Goal: Book appointment/travel/reservation

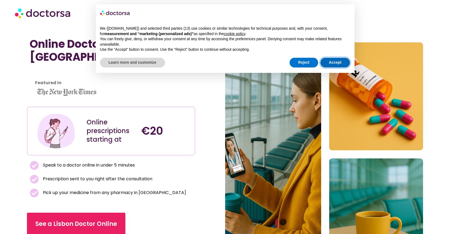
click at [340, 61] on button "Accept" at bounding box center [336, 63] width 30 height 10
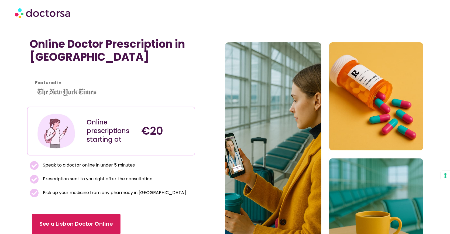
click at [89, 223] on span "See a Lisbon Doctor Online" at bounding box center [76, 224] width 74 height 8
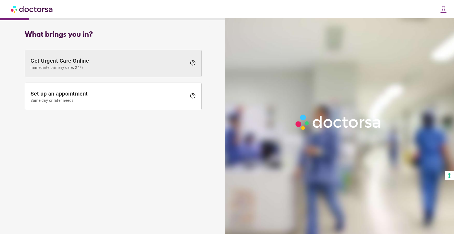
click at [127, 66] on span "Immediate primary care, 24/7" at bounding box center [108, 67] width 157 height 4
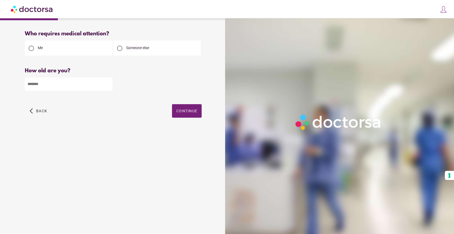
click at [89, 82] on input "number" at bounding box center [69, 83] width 88 height 13
type input "**"
click at [182, 110] on span "Continue" at bounding box center [186, 111] width 21 height 4
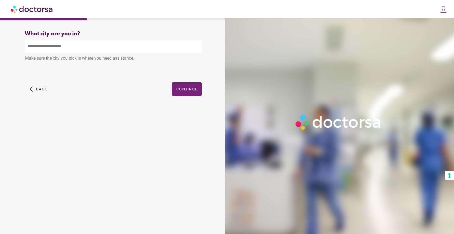
click at [91, 44] on input "text" at bounding box center [113, 46] width 177 height 13
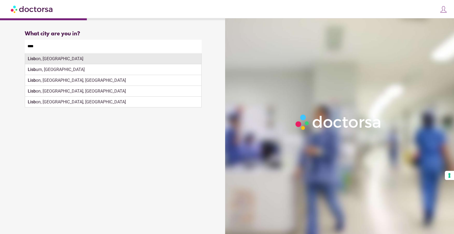
click at [105, 57] on div "Lisb on, [GEOGRAPHIC_DATA]" at bounding box center [113, 58] width 176 height 11
type input "**********"
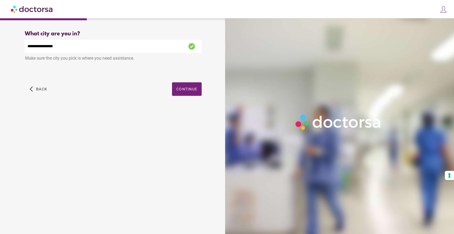
click at [182, 95] on span "button" at bounding box center [187, 88] width 30 height 13
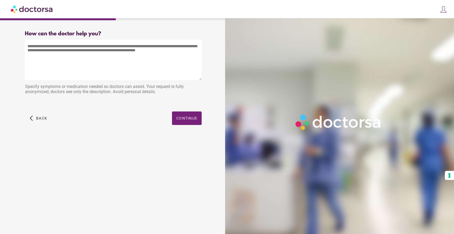
click at [119, 66] on textarea at bounding box center [113, 60] width 177 height 40
